Goal: Task Accomplishment & Management: Complete application form

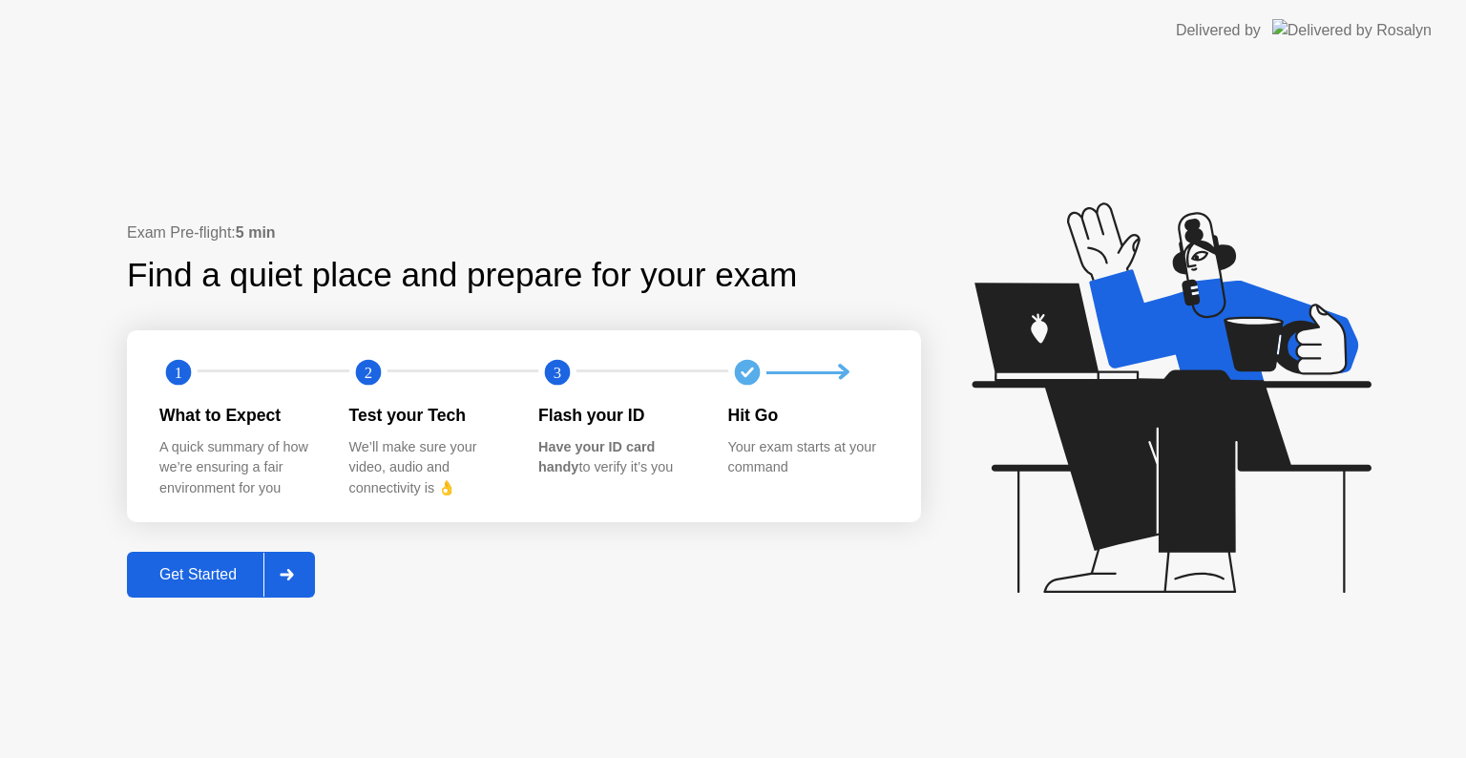
click at [202, 586] on button "Get Started" at bounding box center [221, 575] width 188 height 46
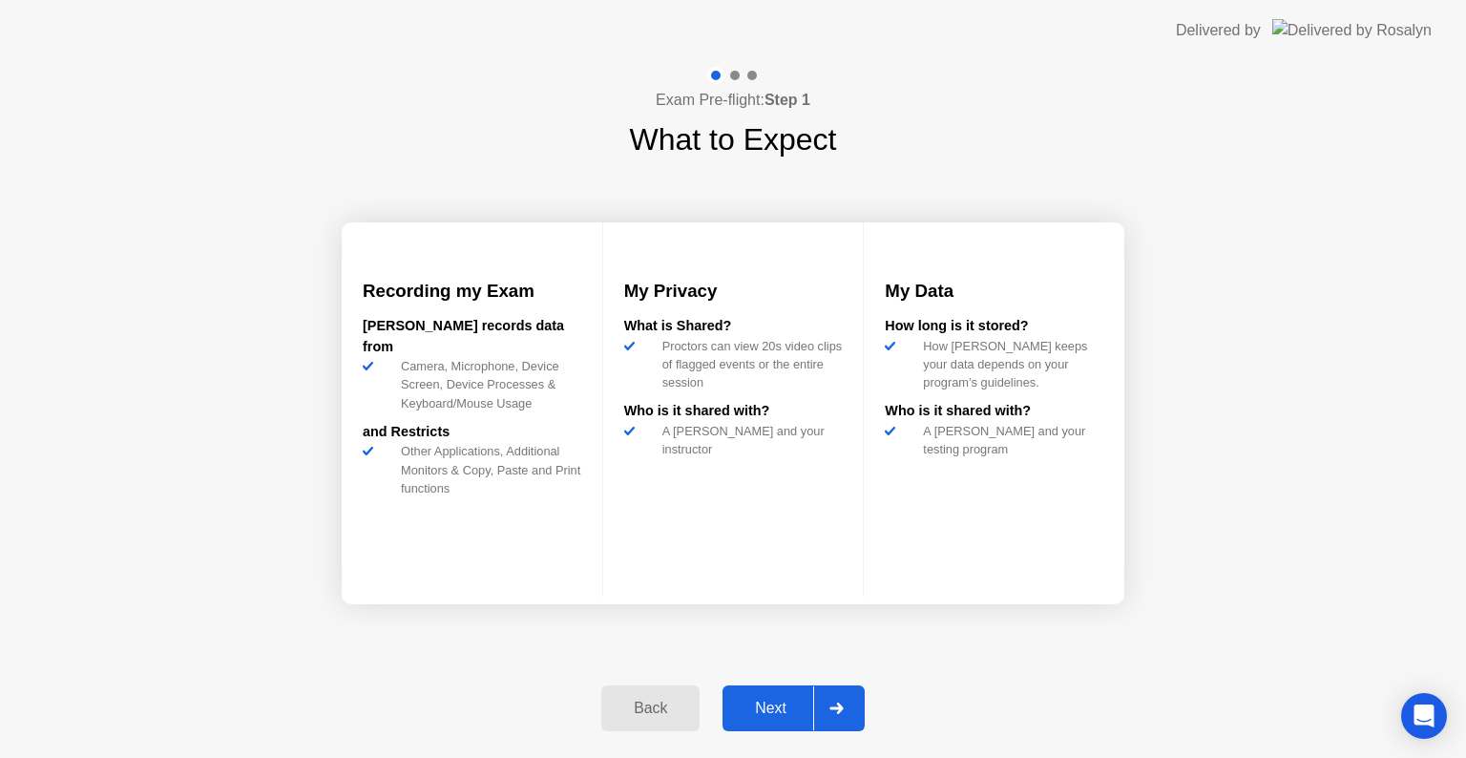
click at [764, 699] on div "Next" at bounding box center [770, 707] width 85 height 17
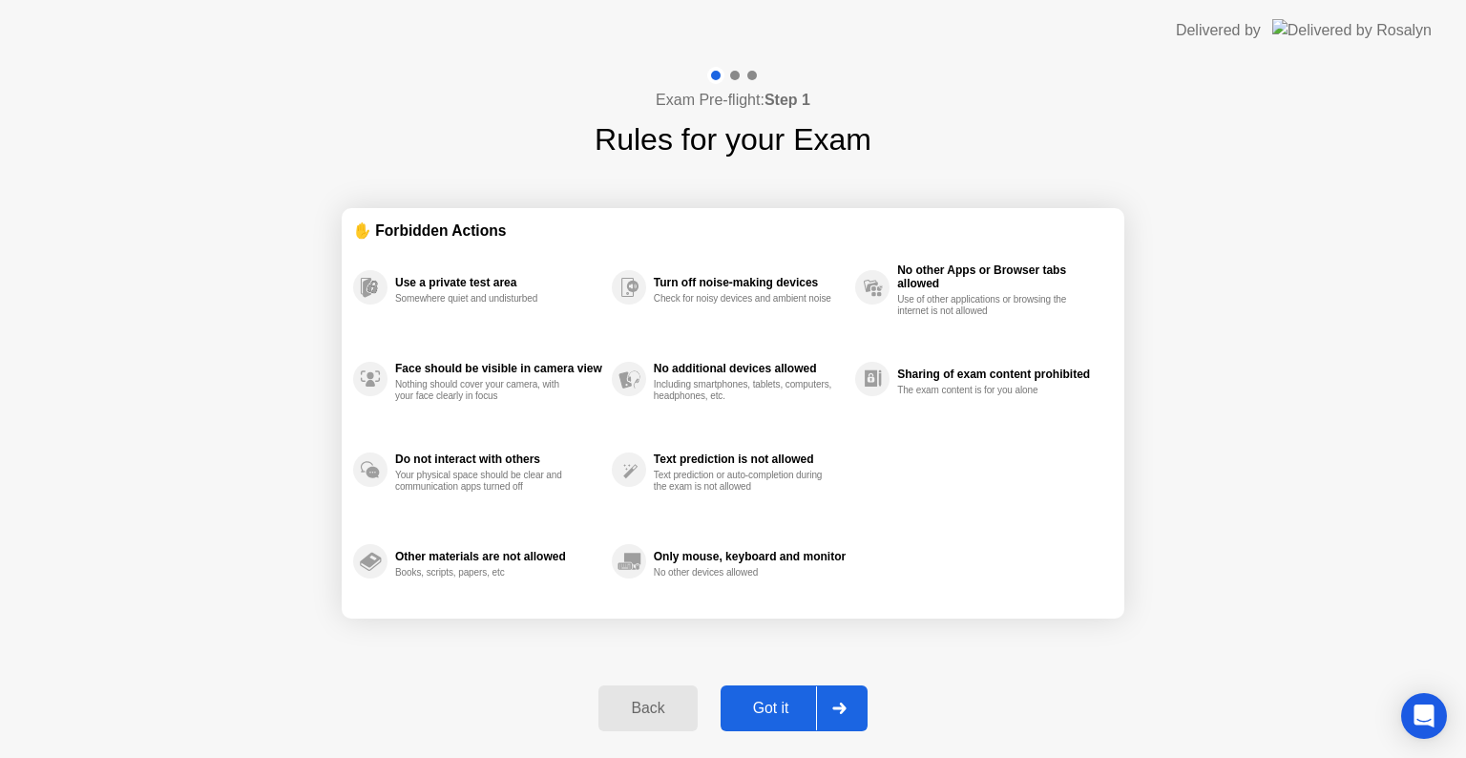
click at [764, 699] on div "Got it" at bounding box center [771, 707] width 90 height 17
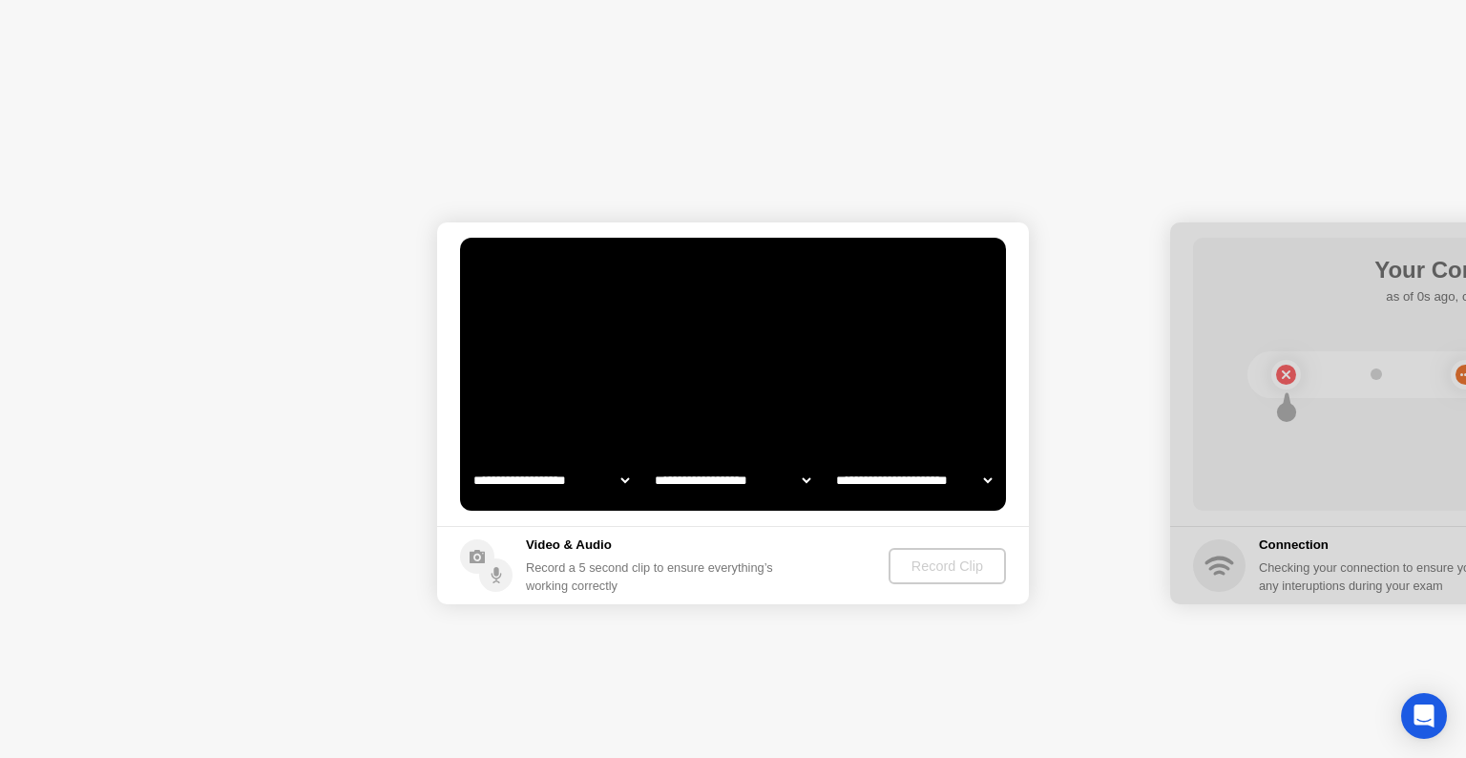
select select "**********"
select select "*******"
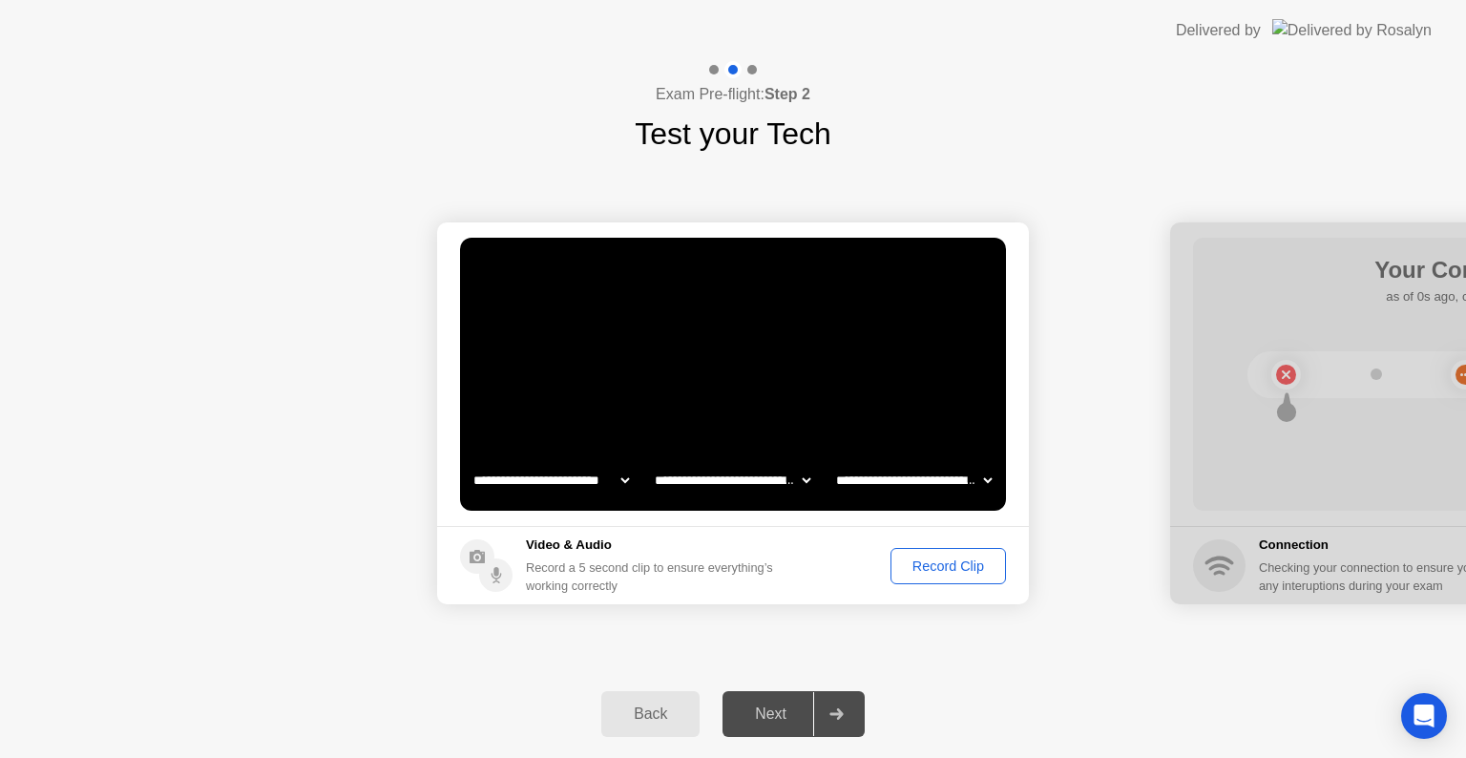
click at [924, 565] on div "Record Clip" at bounding box center [948, 565] width 102 height 15
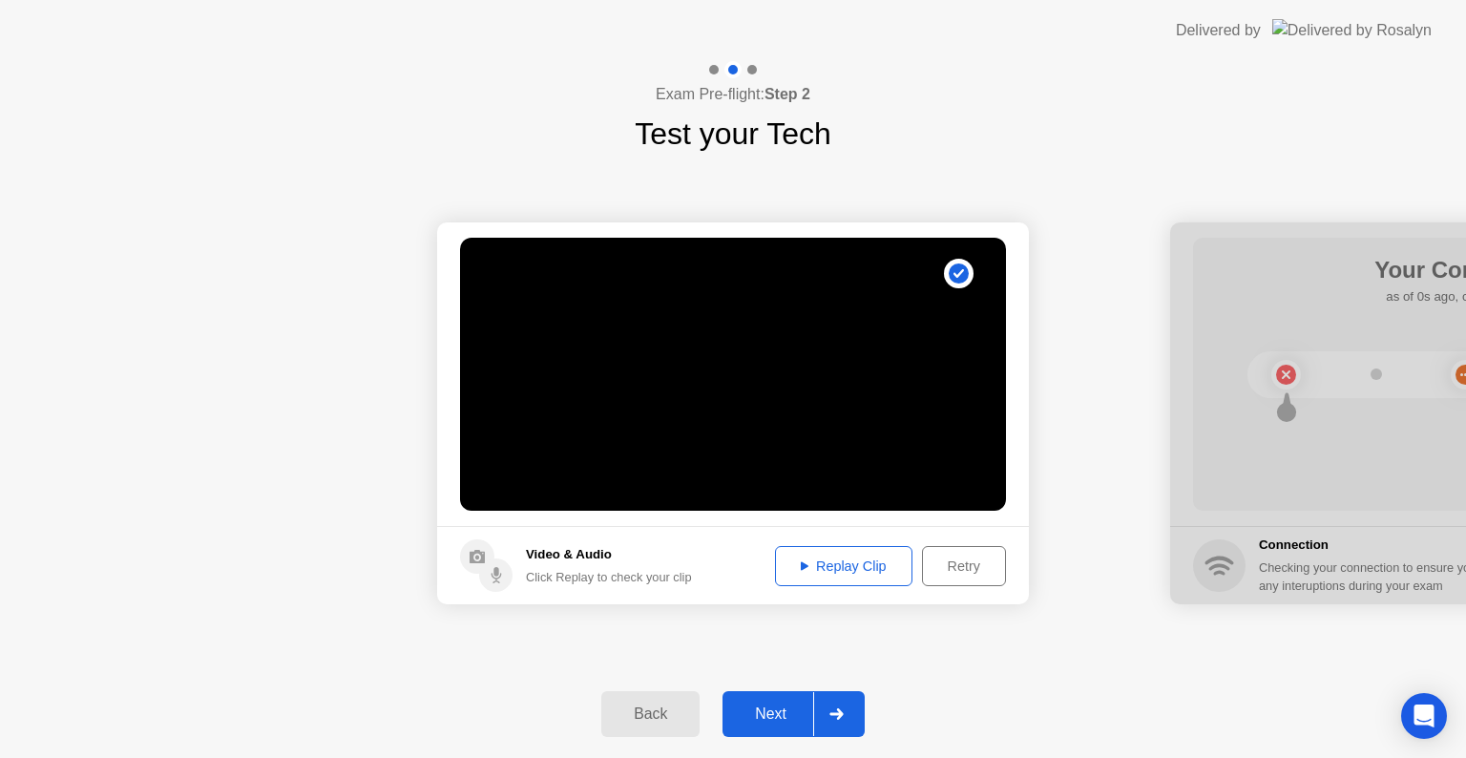
click at [773, 705] on div "Next" at bounding box center [770, 713] width 85 height 17
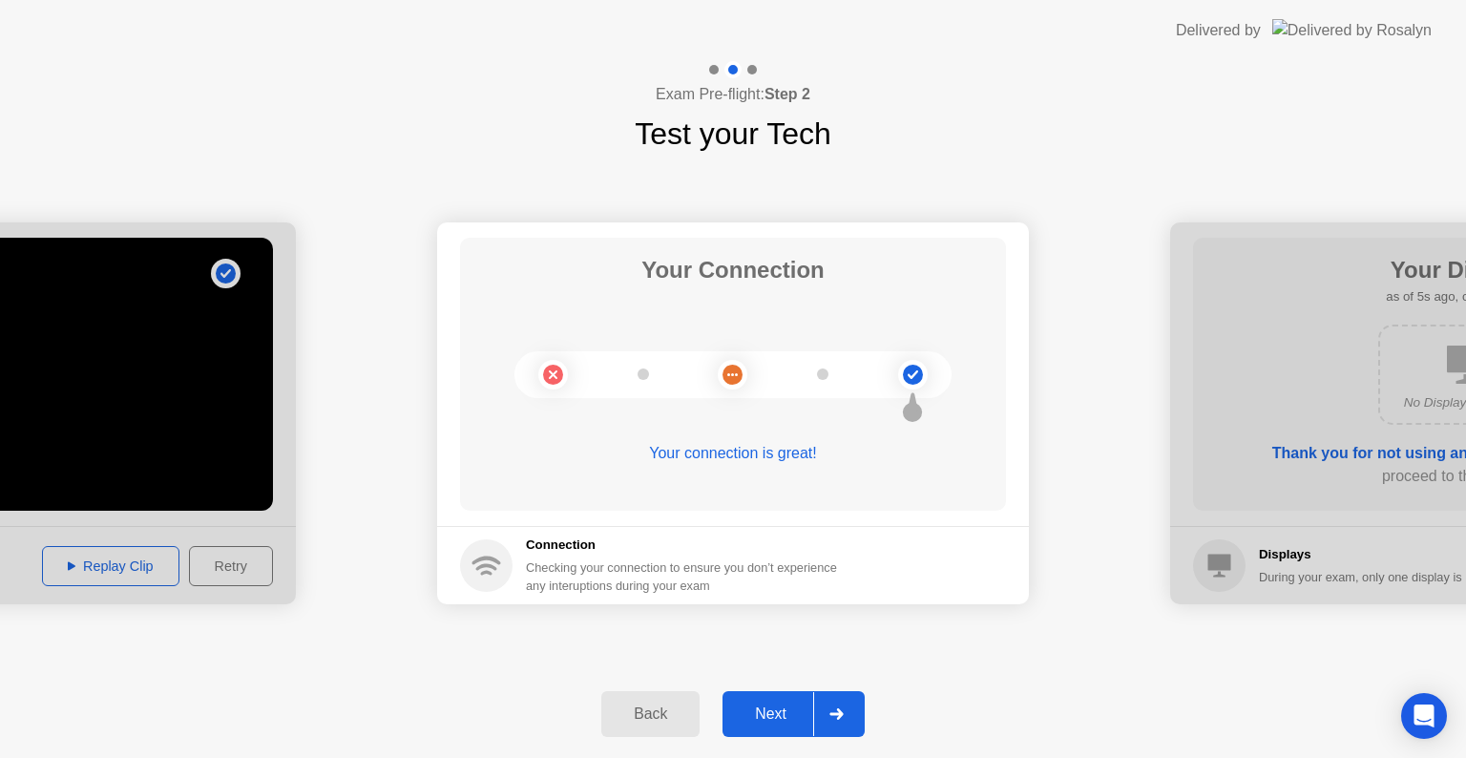
click at [769, 705] on div "Next" at bounding box center [770, 713] width 85 height 17
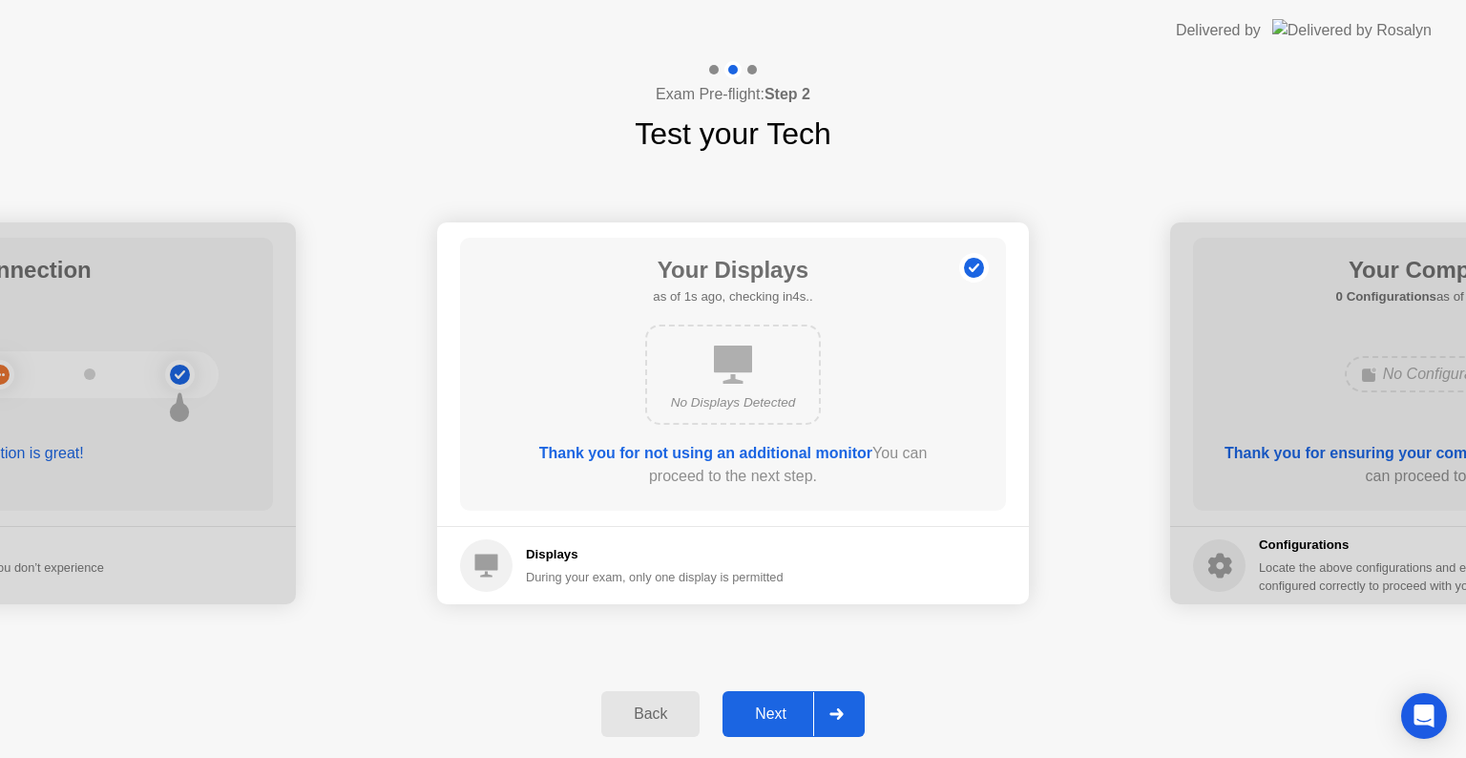
click at [769, 705] on div "Next" at bounding box center [770, 713] width 85 height 17
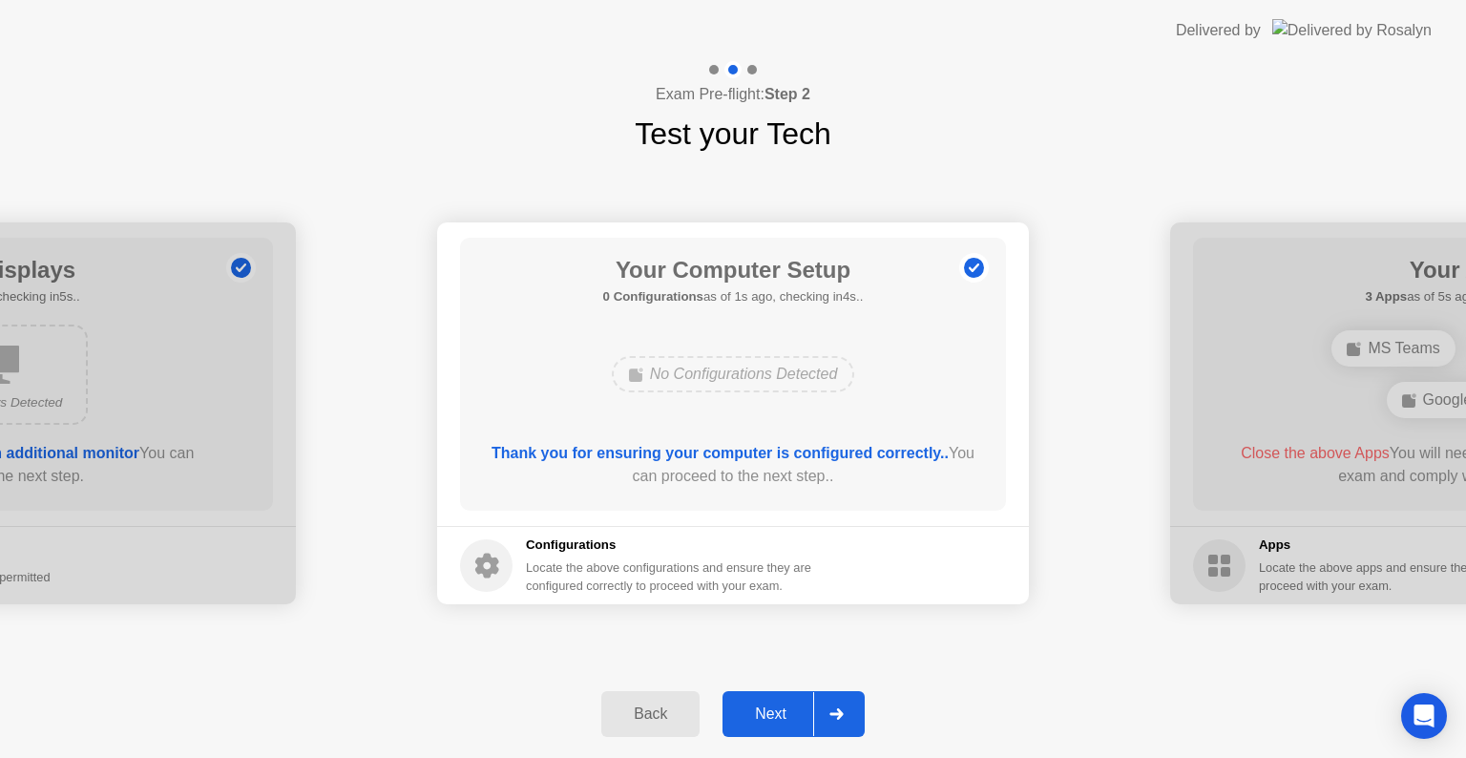
click at [769, 705] on div "Next" at bounding box center [770, 713] width 85 height 17
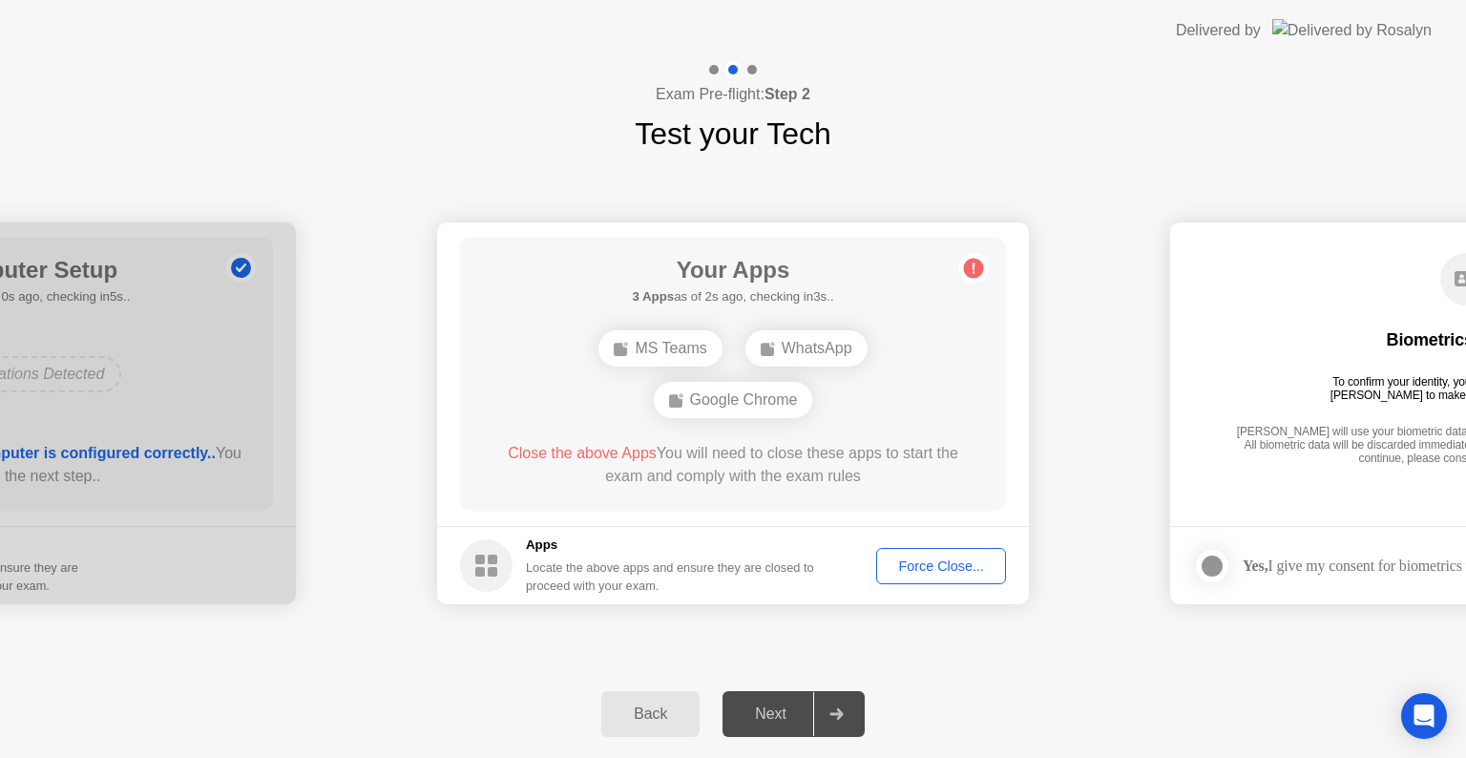
click at [966, 571] on div "Force Close..." at bounding box center [941, 565] width 116 height 15
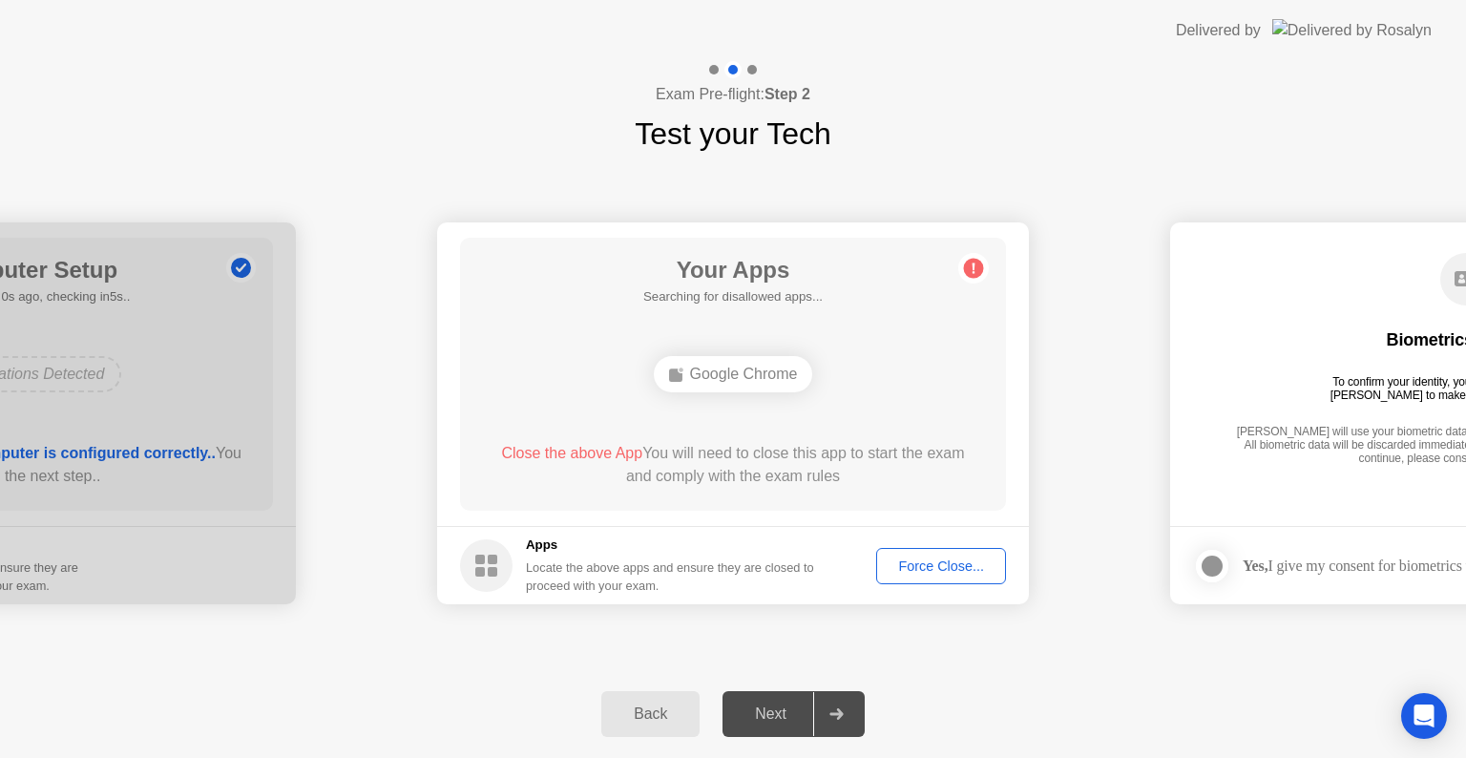
click at [782, 387] on div "Google Chrome" at bounding box center [733, 374] width 159 height 36
click at [881, 459] on div "Close the above App You will need to close this app to start the exam and compl…" at bounding box center [733, 465] width 491 height 46
click at [198, 411] on div at bounding box center [0, 413] width 592 height 382
click at [619, 448] on span "Close the above App" at bounding box center [571, 453] width 141 height 16
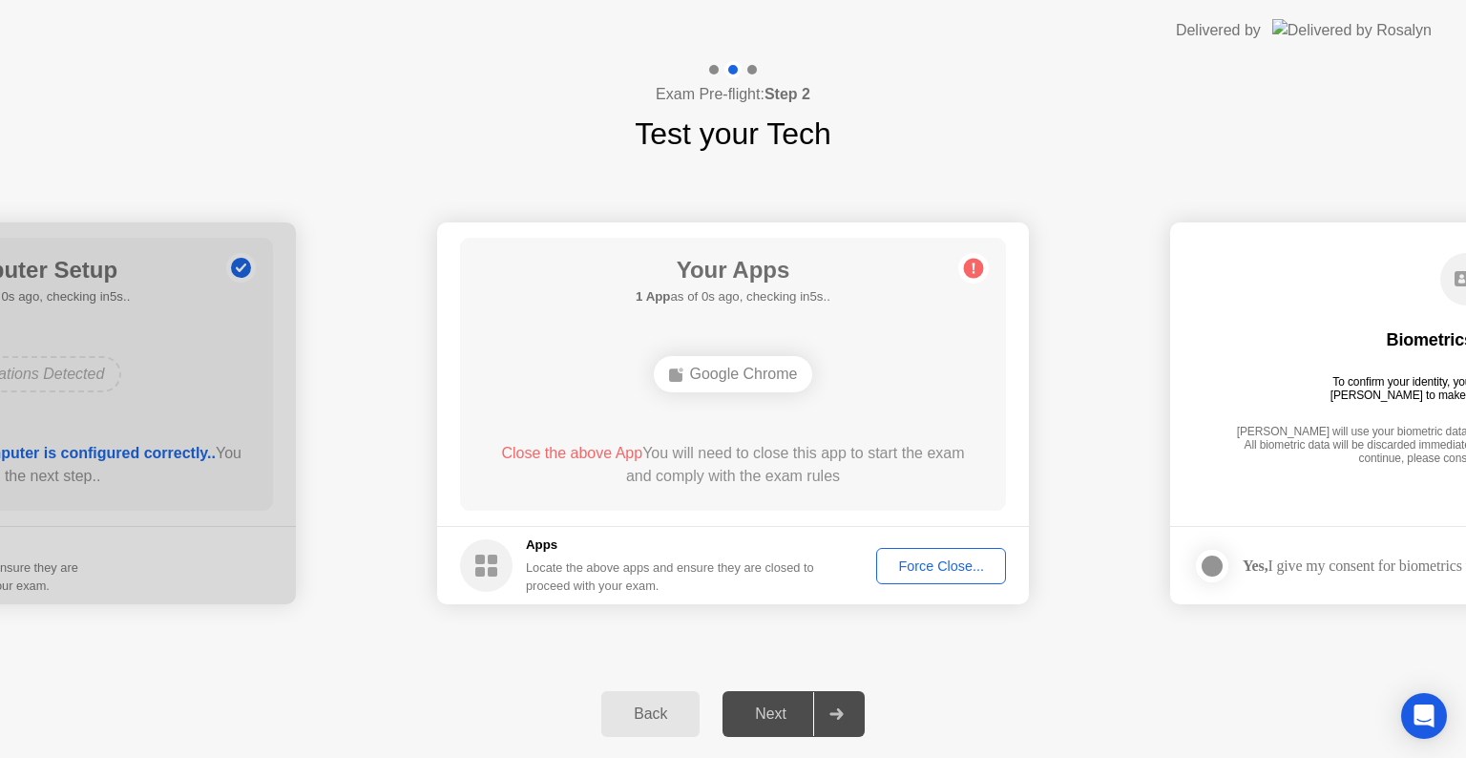
click at [636, 714] on div "Back" at bounding box center [650, 713] width 87 height 17
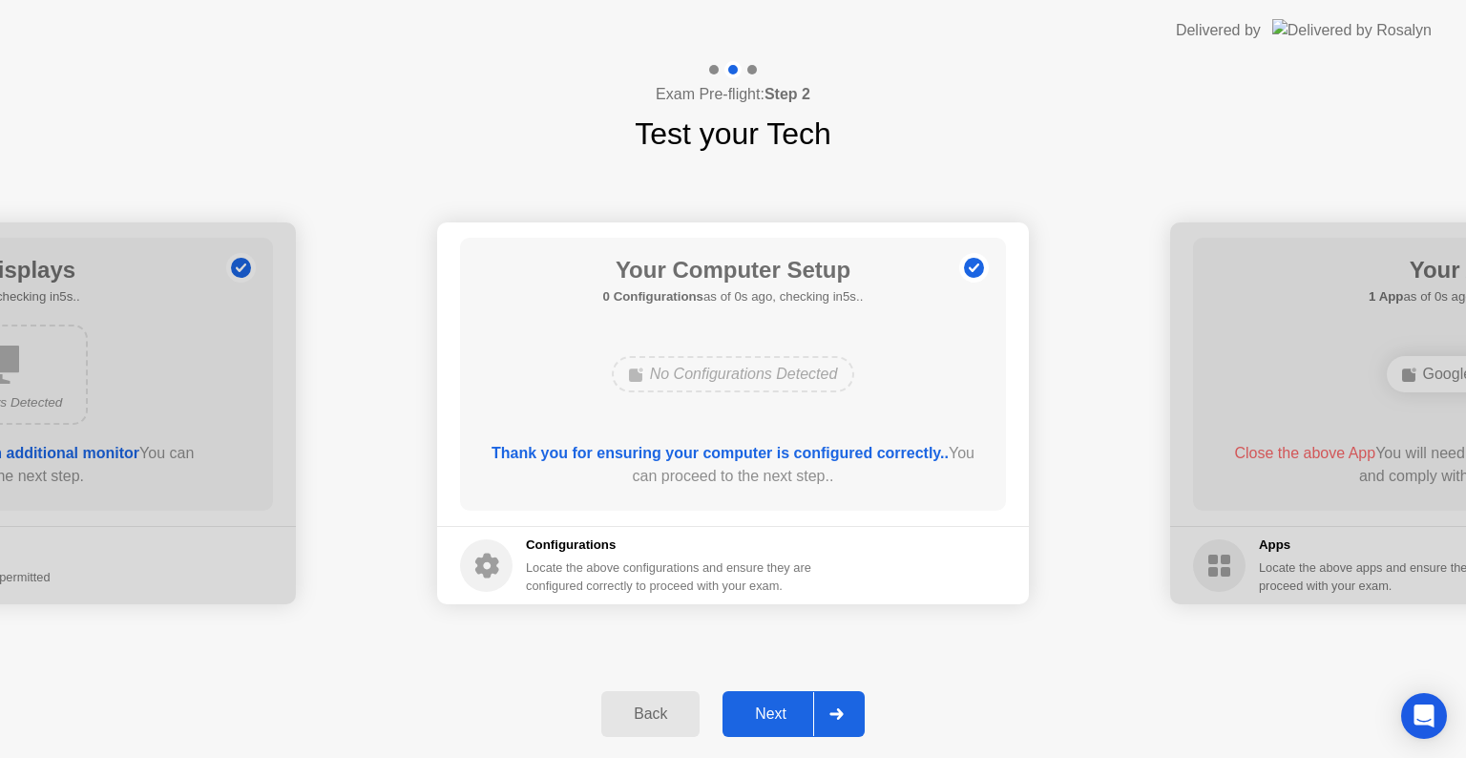
click at [782, 718] on div "Next" at bounding box center [770, 713] width 85 height 17
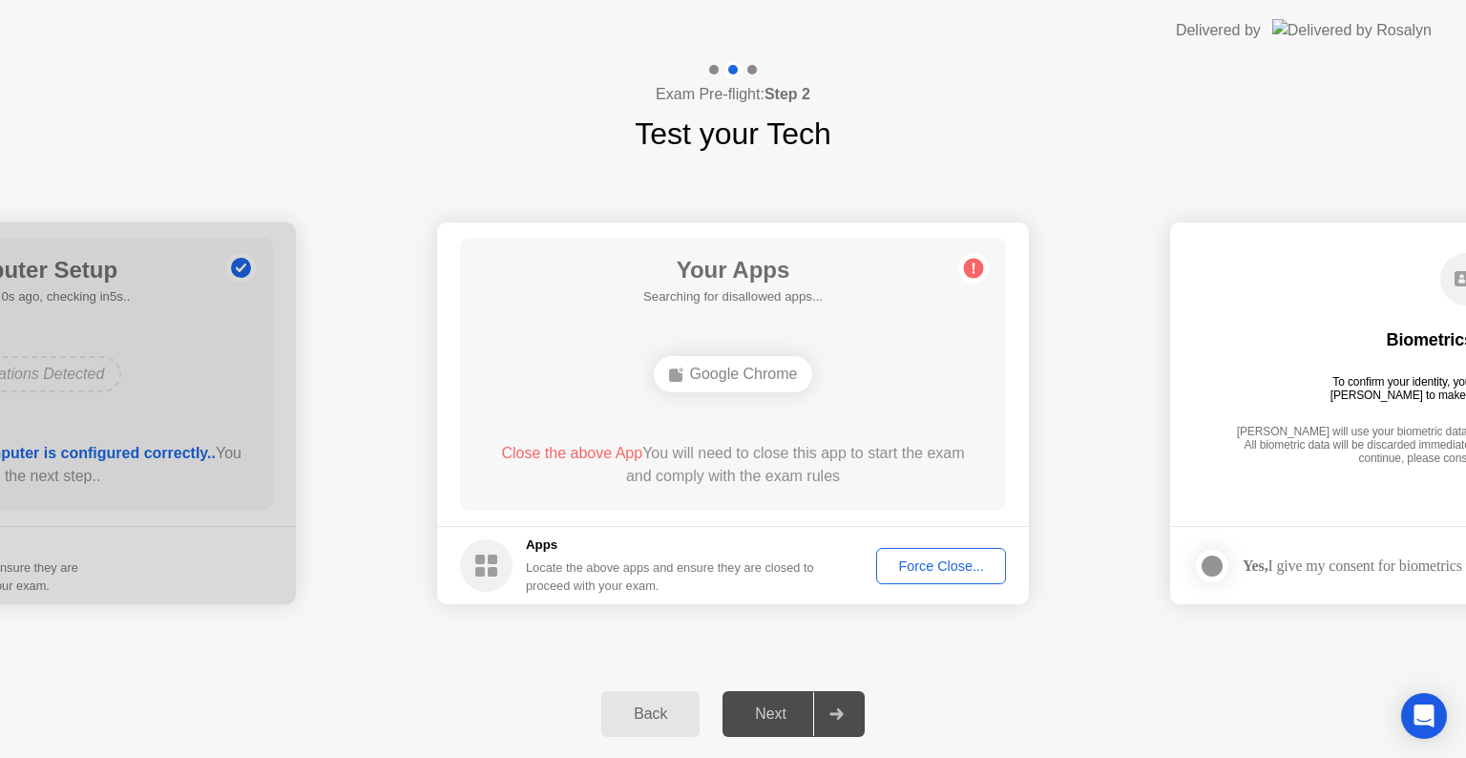
click at [916, 569] on div "Force Close..." at bounding box center [941, 565] width 116 height 15
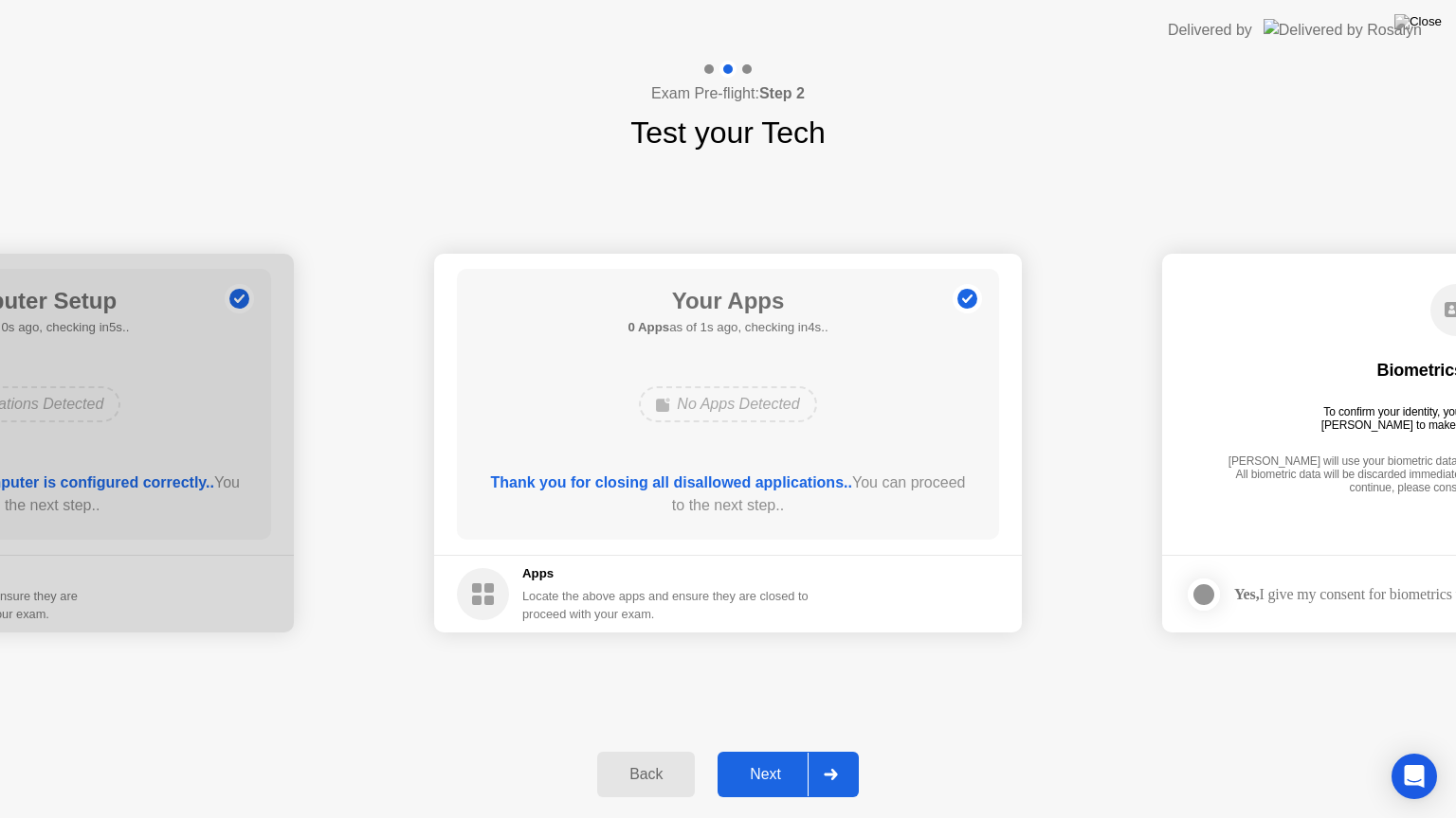
click at [765, 751] on div "Next" at bounding box center [765, 774] width 84 height 17
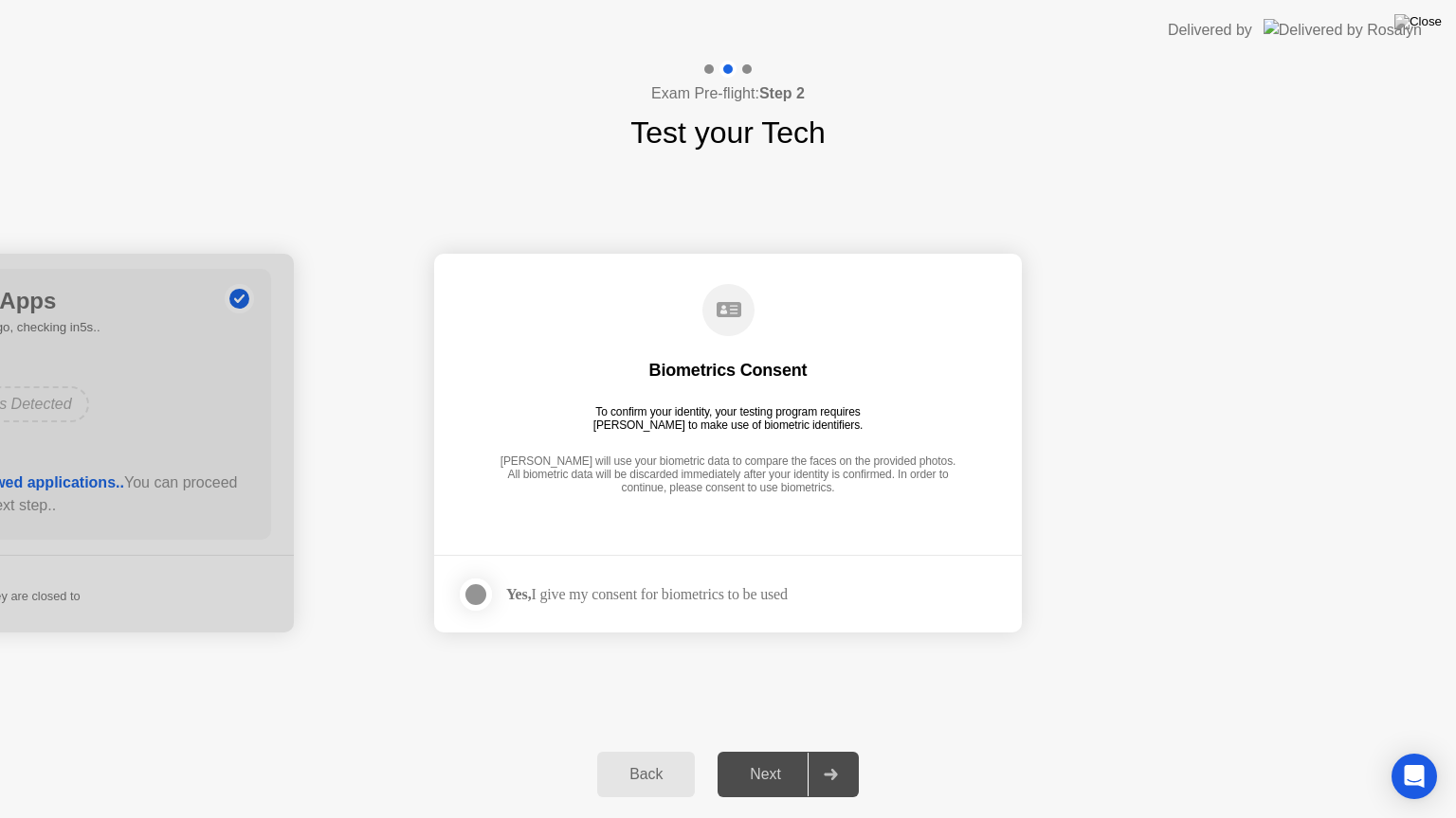
click at [474, 602] on div at bounding box center [476, 595] width 23 height 23
click at [739, 751] on div "Next" at bounding box center [765, 774] width 84 height 17
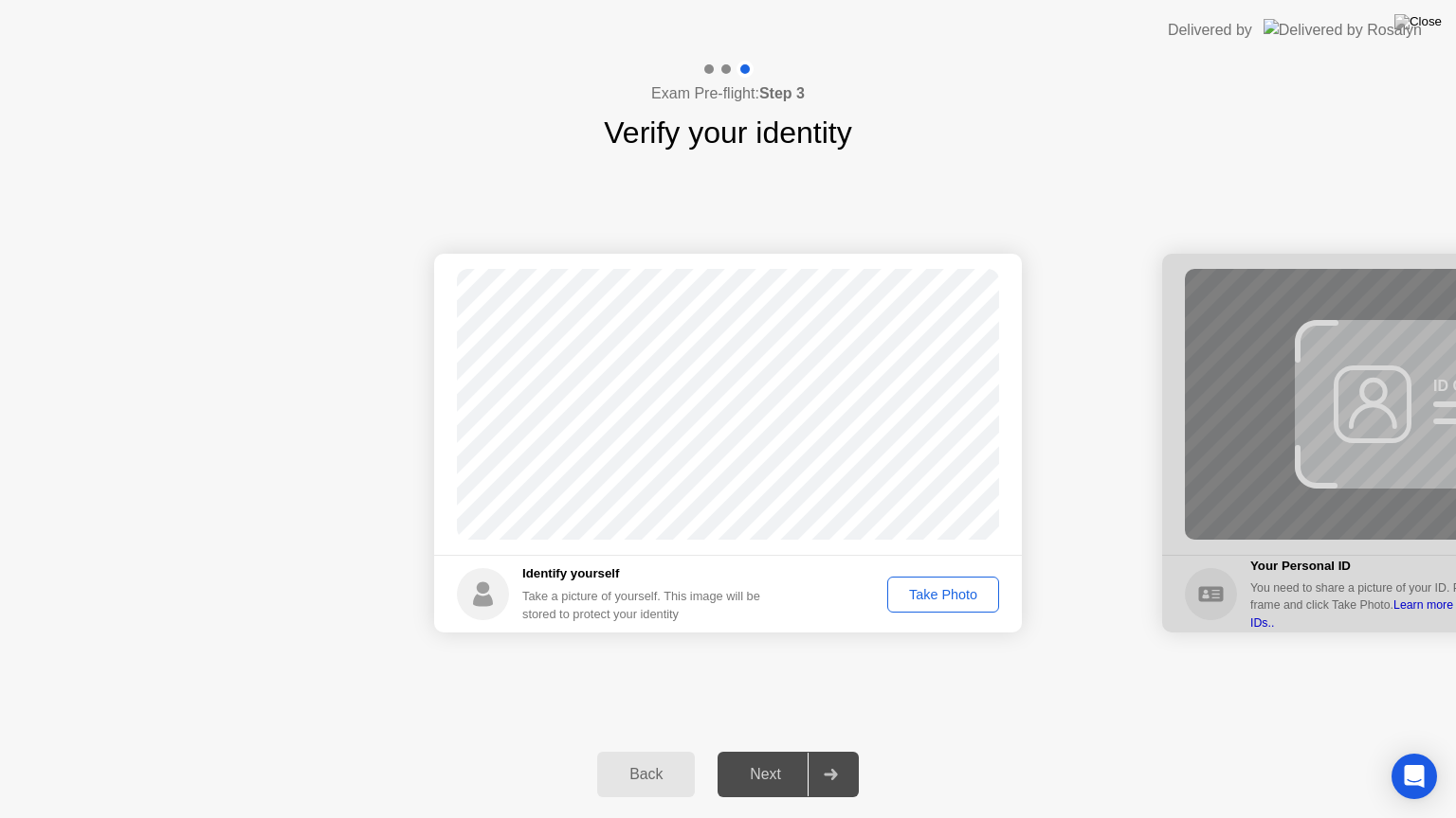
click at [936, 600] on div "Take Photo" at bounding box center [943, 595] width 98 height 15
click at [773, 751] on div "Next" at bounding box center [765, 774] width 84 height 17
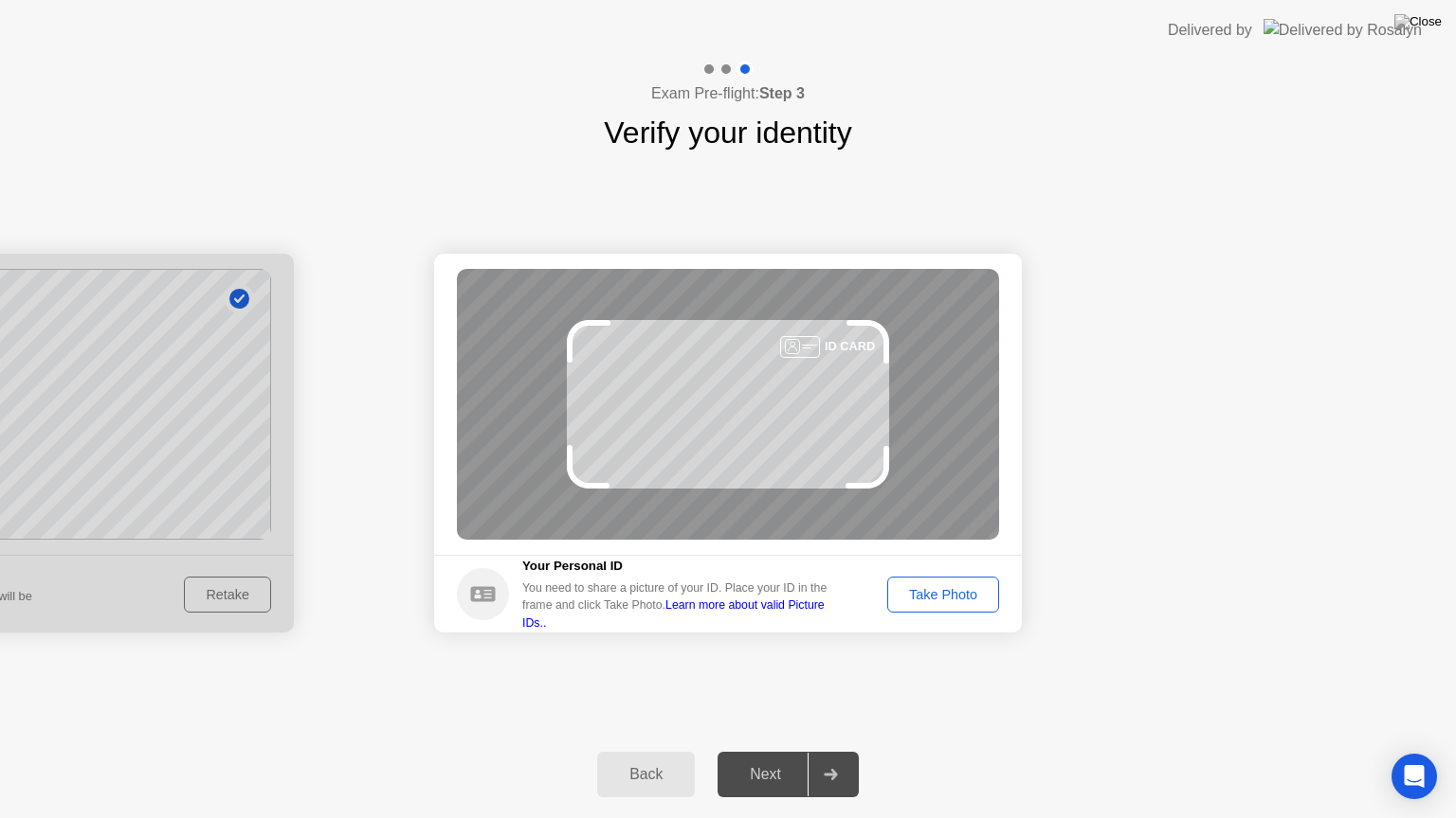
click at [921, 588] on div "Take Photo" at bounding box center [943, 595] width 98 height 15
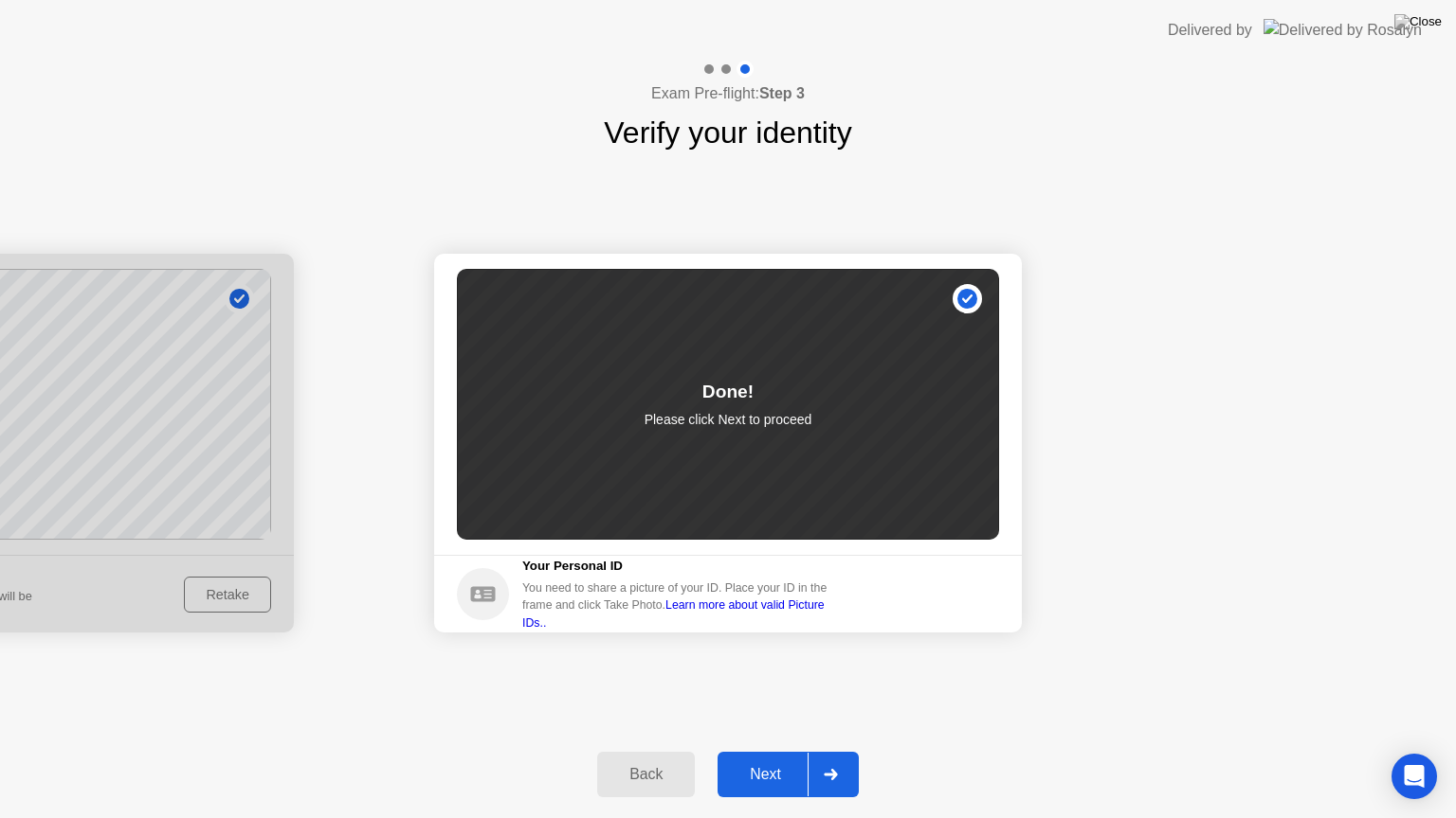
click at [767, 751] on div "Next" at bounding box center [765, 774] width 84 height 17
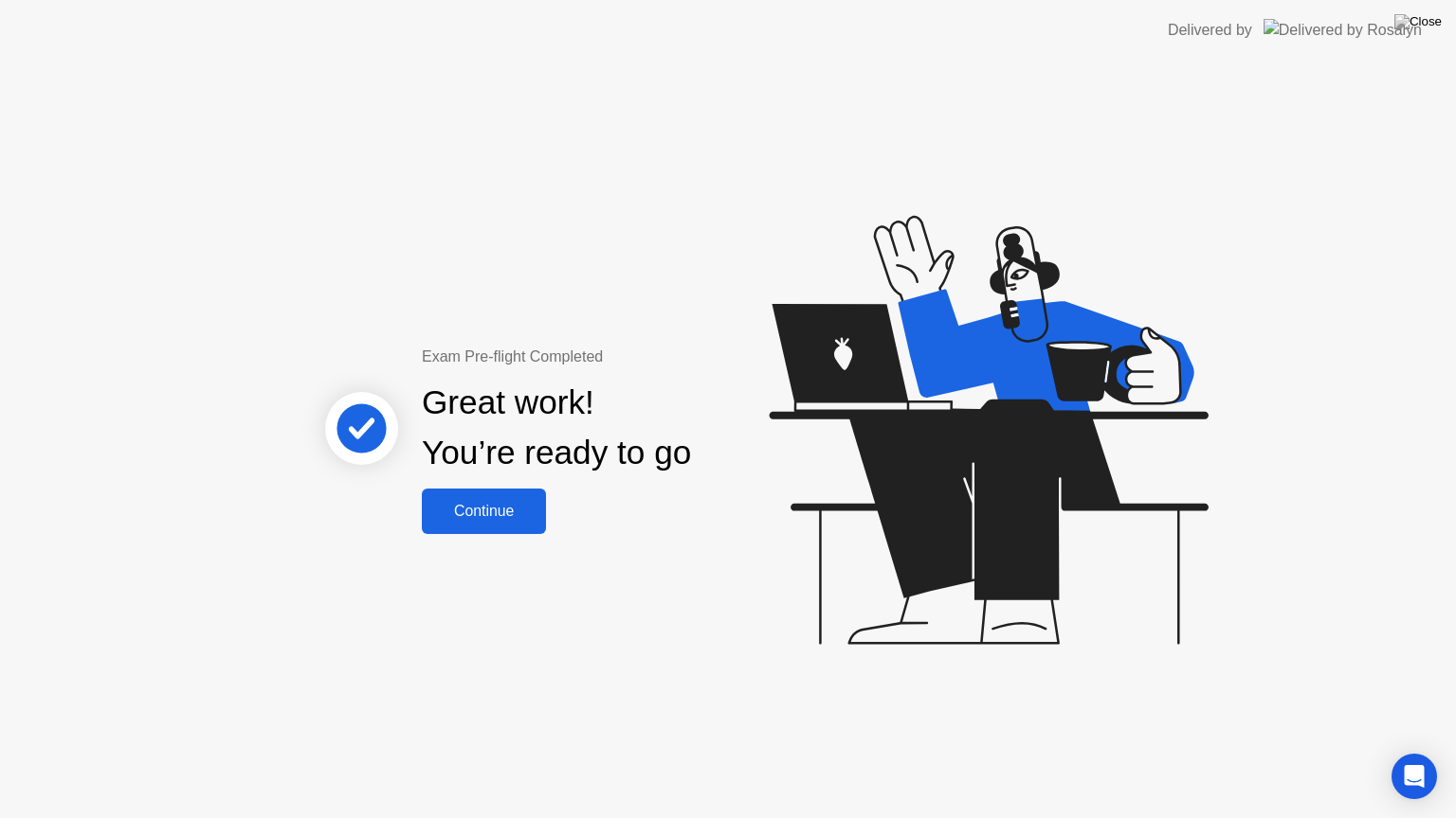
click at [500, 518] on div "Continue" at bounding box center [484, 511] width 113 height 17
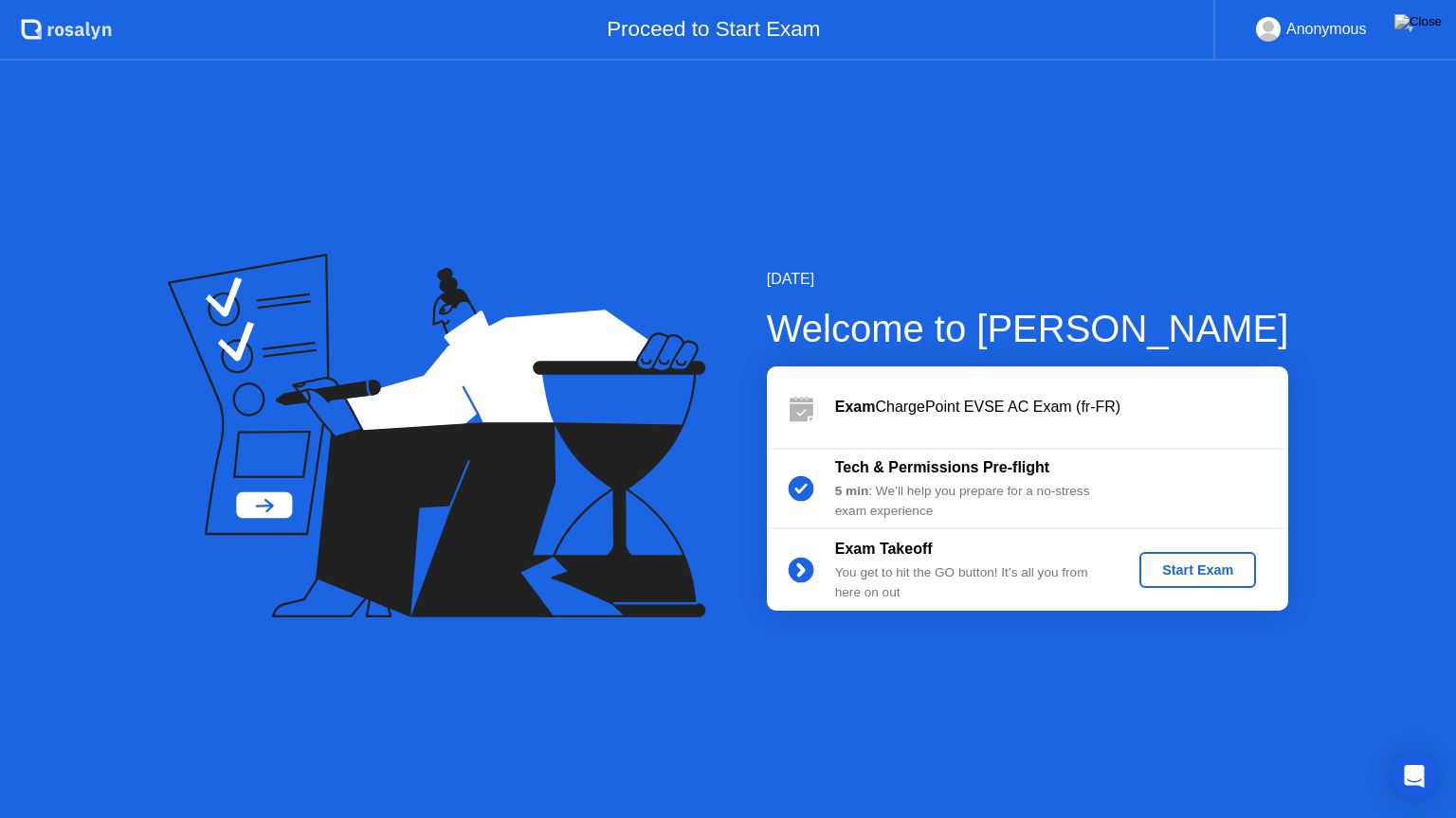
click at [1187, 584] on button "Start Exam" at bounding box center [1197, 570] width 116 height 36
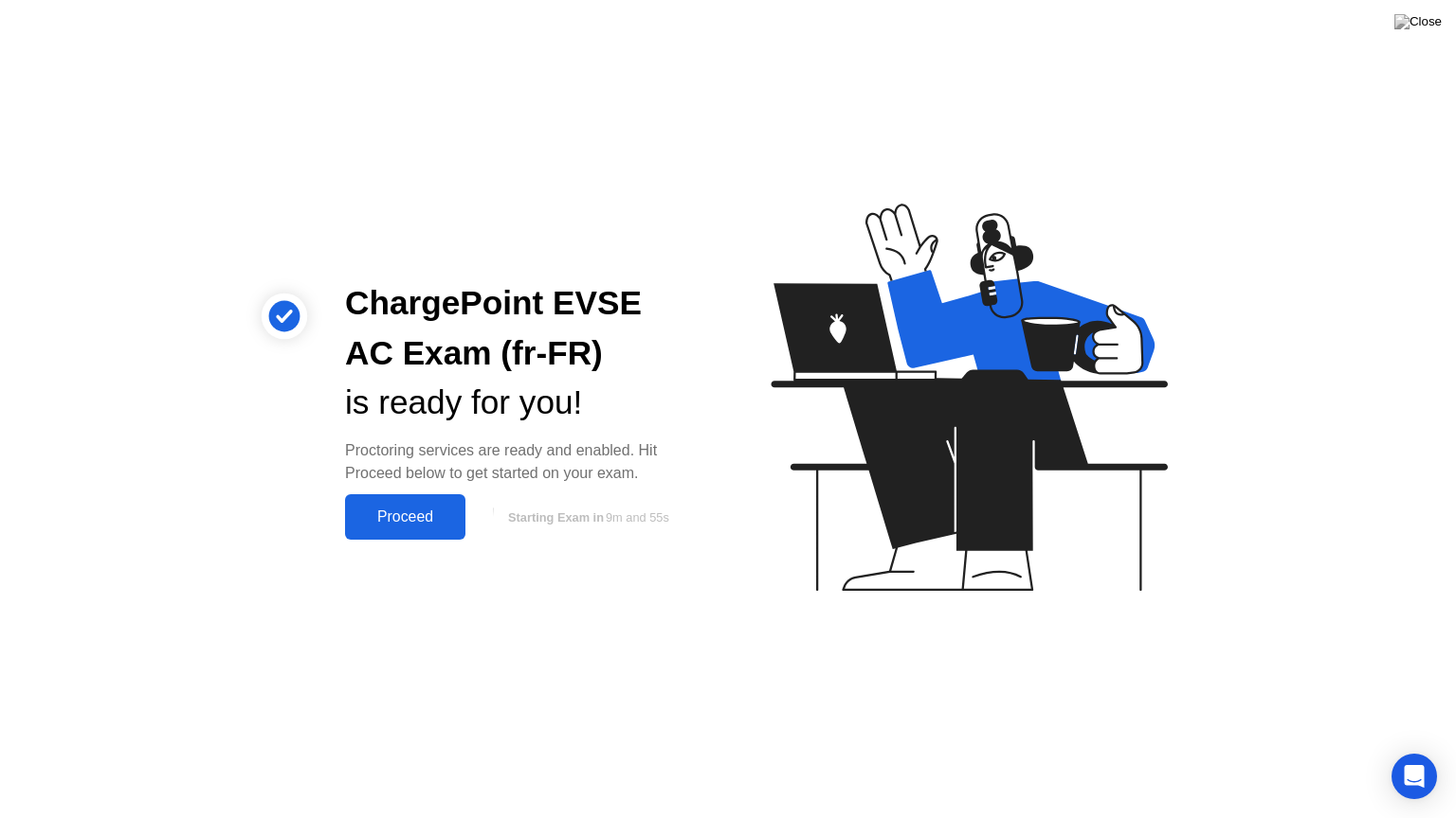
click at [416, 512] on div "Proceed" at bounding box center [405, 516] width 109 height 17
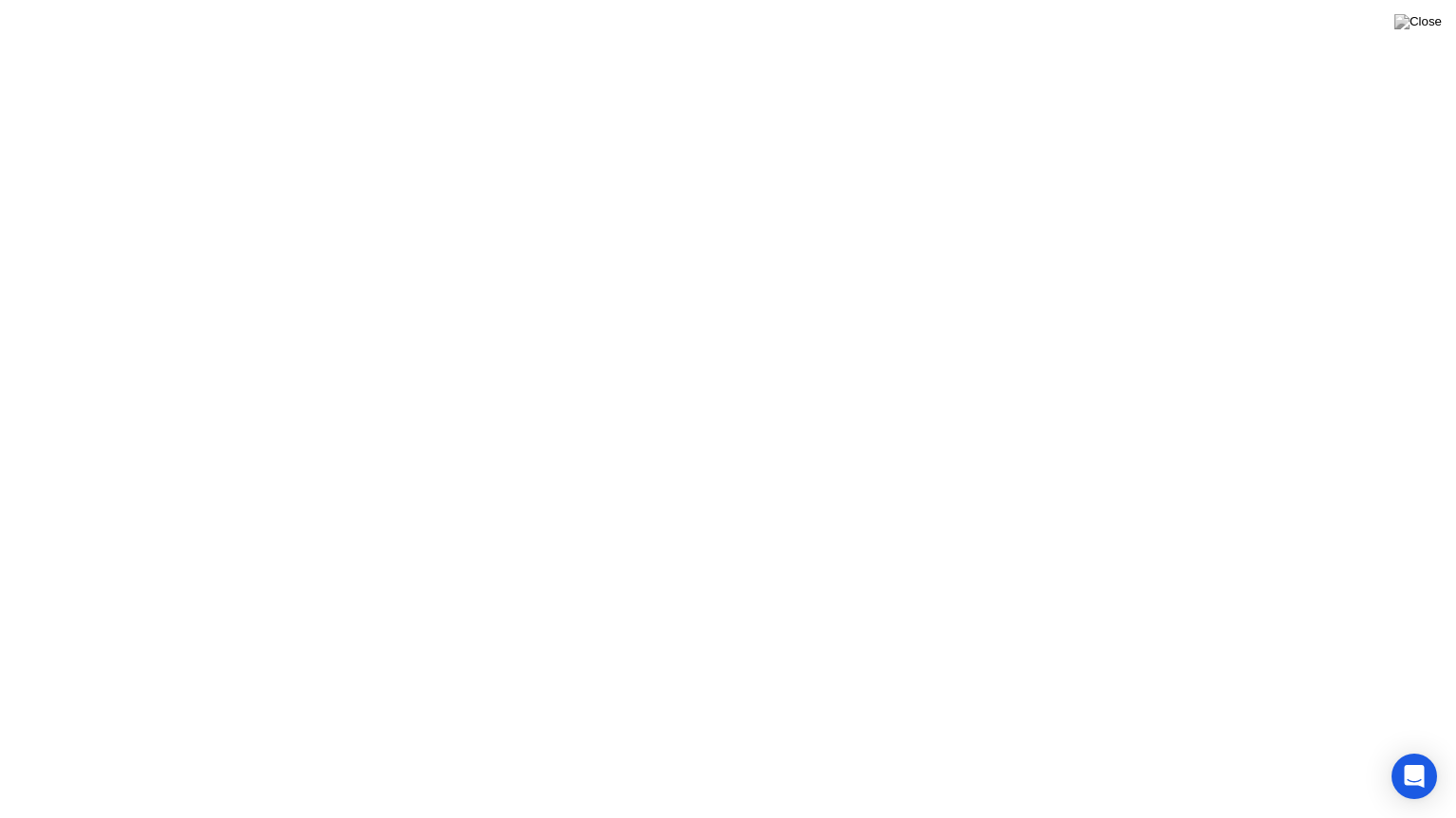
drag, startPoint x: 906, startPoint y: 563, endPoint x: 899, endPoint y: 540, distance: 24.0
click icon
